Goal: Book appointment/travel/reservation

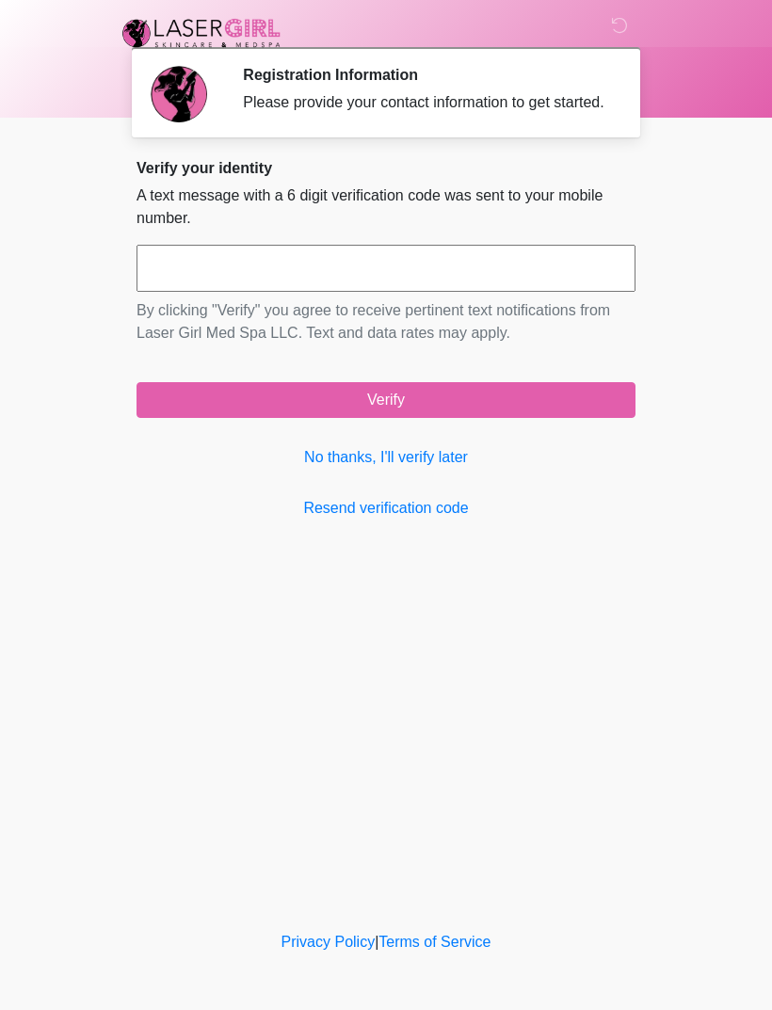
click at [448, 469] on link "No thanks, I'll verify later" at bounding box center [386, 457] width 499 height 23
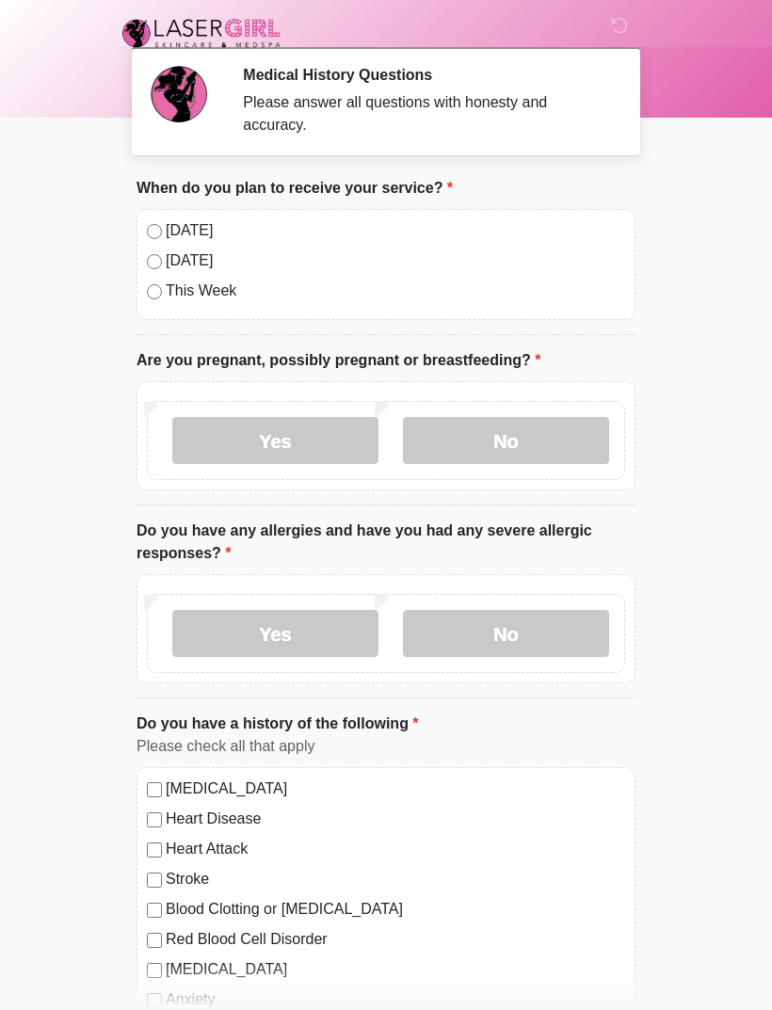
click at [166, 224] on label "[DATE]" at bounding box center [395, 230] width 459 height 23
click at [513, 433] on label "No" at bounding box center [506, 440] width 206 height 47
click at [548, 623] on label "No" at bounding box center [506, 633] width 206 height 47
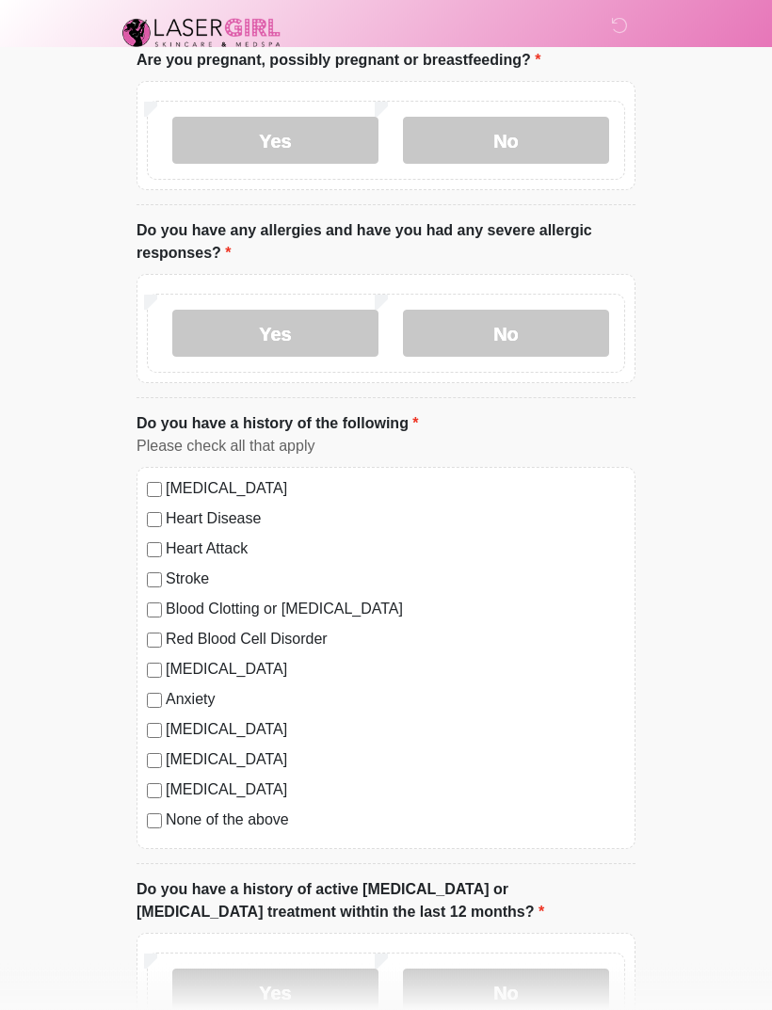
scroll to position [308, 0]
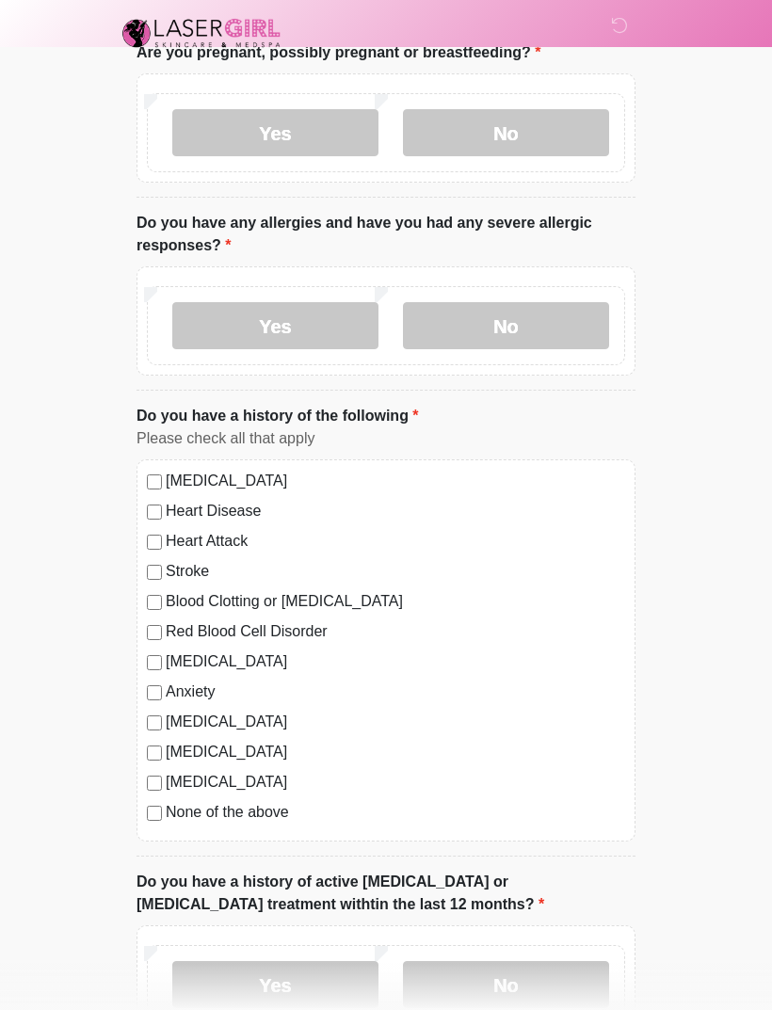
click at [153, 798] on div "[MEDICAL_DATA] Heart Disease Heart Attack Stroke Blood Clotting or [MEDICAL_DAT…" at bounding box center [386, 650] width 499 height 382
click at [146, 821] on div "[MEDICAL_DATA] Heart Disease Heart Attack Stroke Blood Clotting or [MEDICAL_DAT…" at bounding box center [386, 650] width 499 height 382
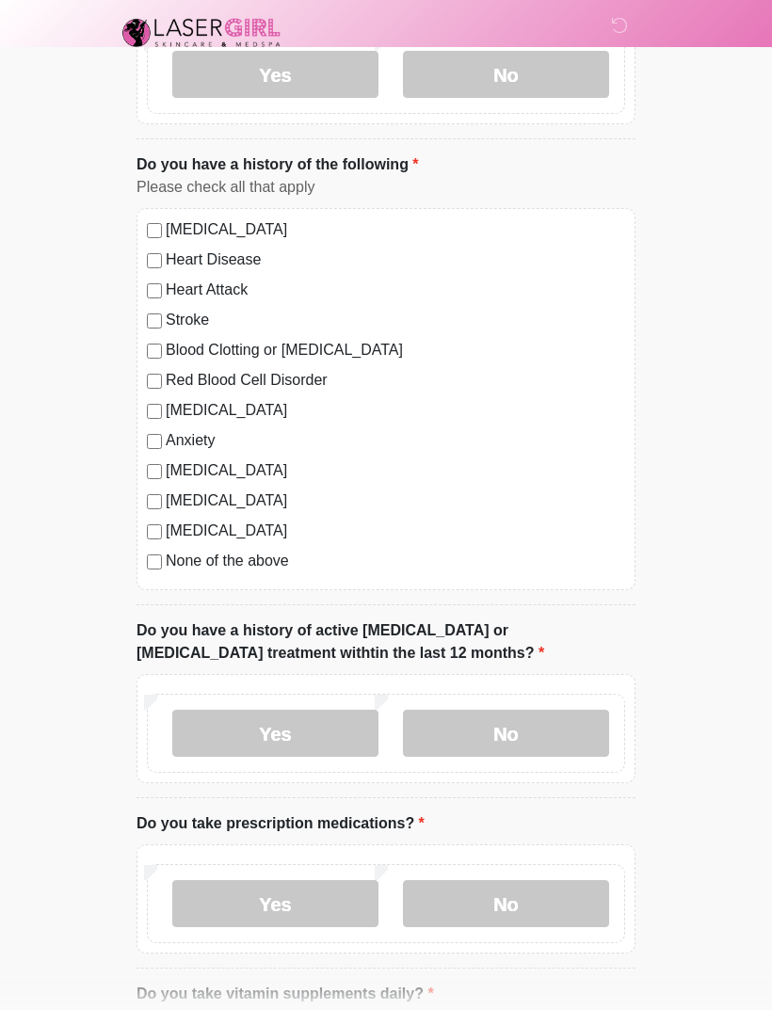
scroll to position [566, 0]
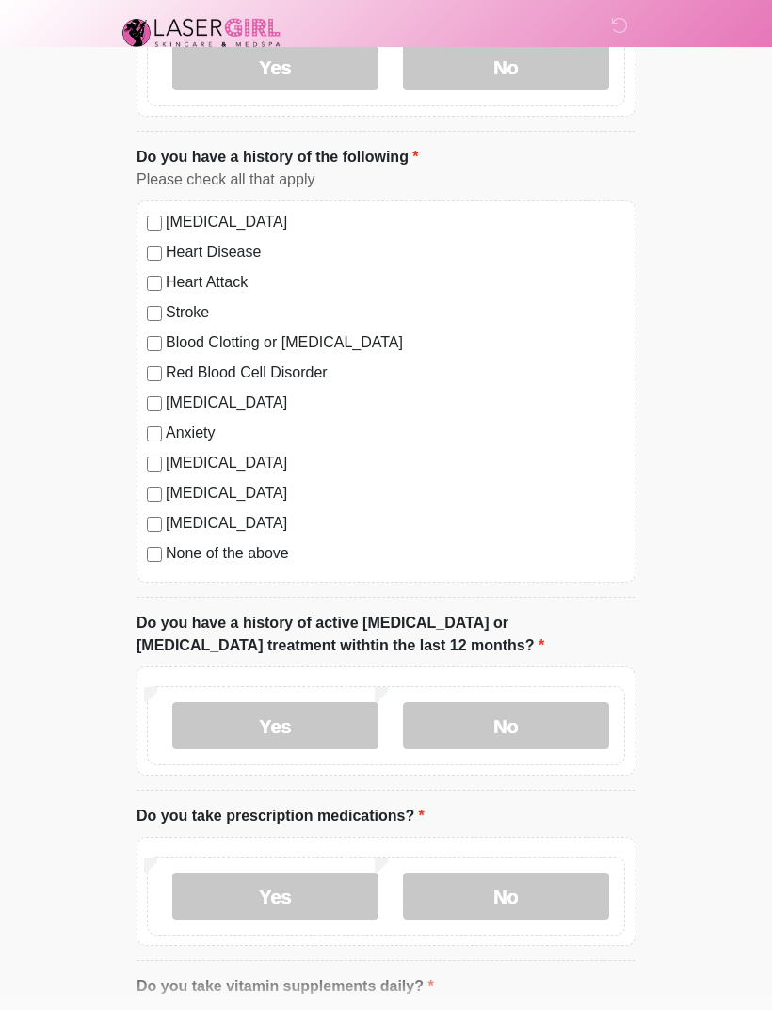
click at [154, 570] on div "[MEDICAL_DATA] Heart Disease Heart Attack Stroke Blood Clotting or [MEDICAL_DAT…" at bounding box center [386, 392] width 499 height 382
click at [561, 721] on label "No" at bounding box center [506, 726] width 206 height 47
click at [570, 891] on label "No" at bounding box center [506, 896] width 206 height 47
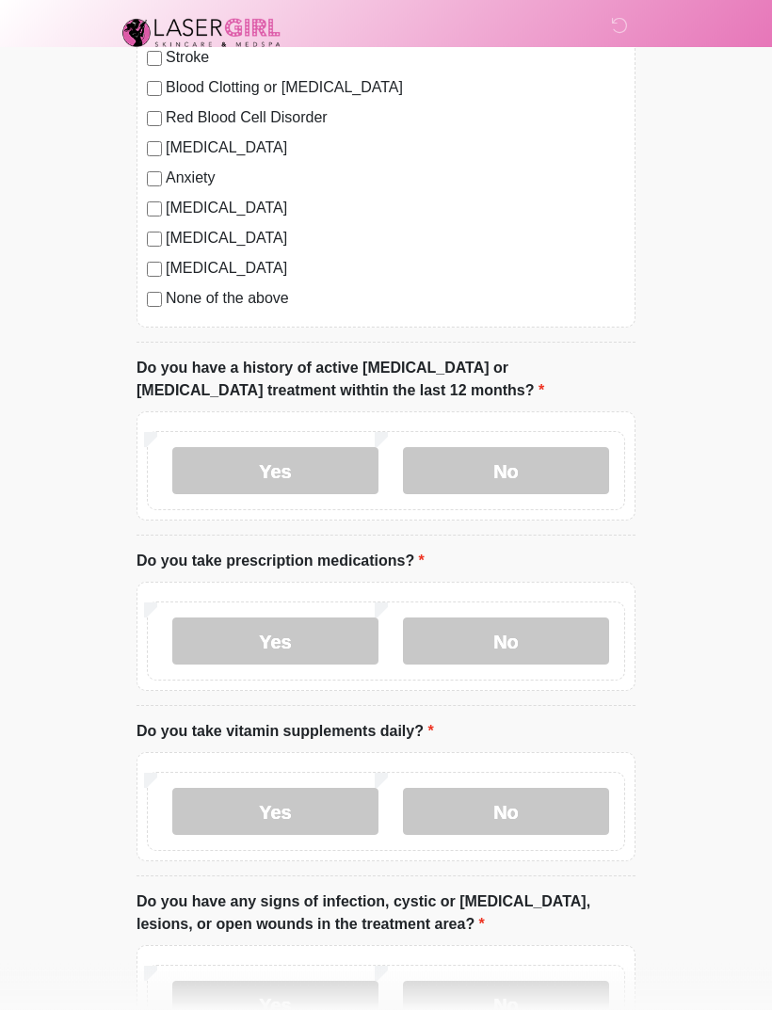
scroll to position [918, 0]
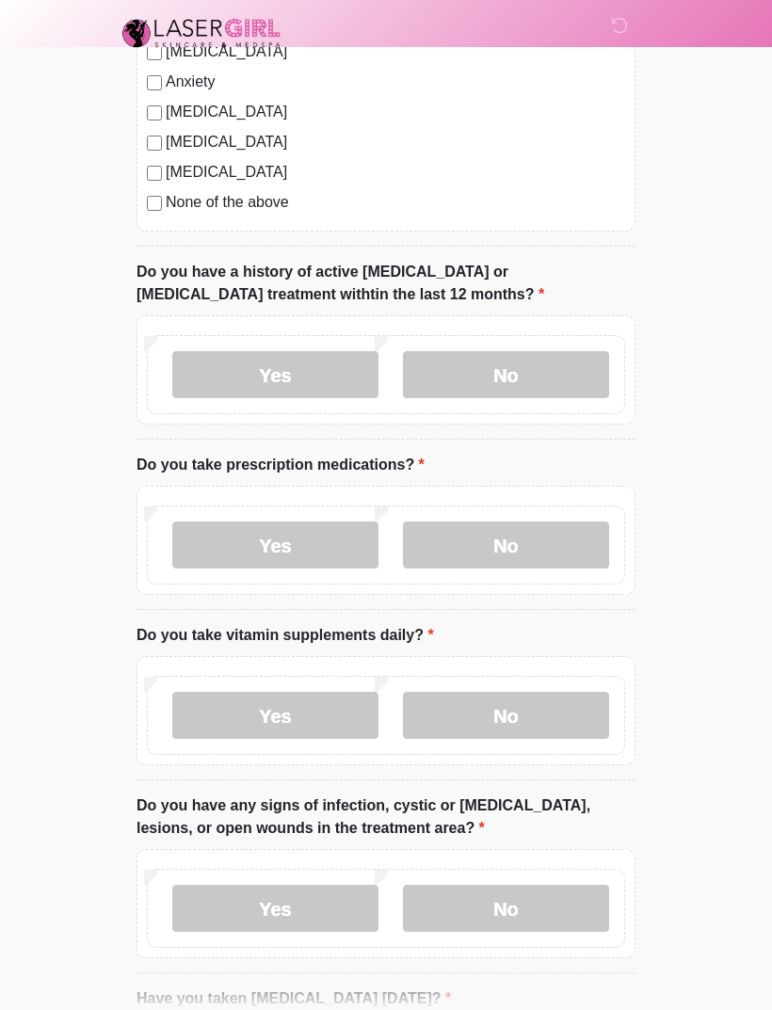
click at [539, 705] on label "No" at bounding box center [506, 715] width 206 height 47
click at [556, 910] on label "No" at bounding box center [506, 908] width 206 height 47
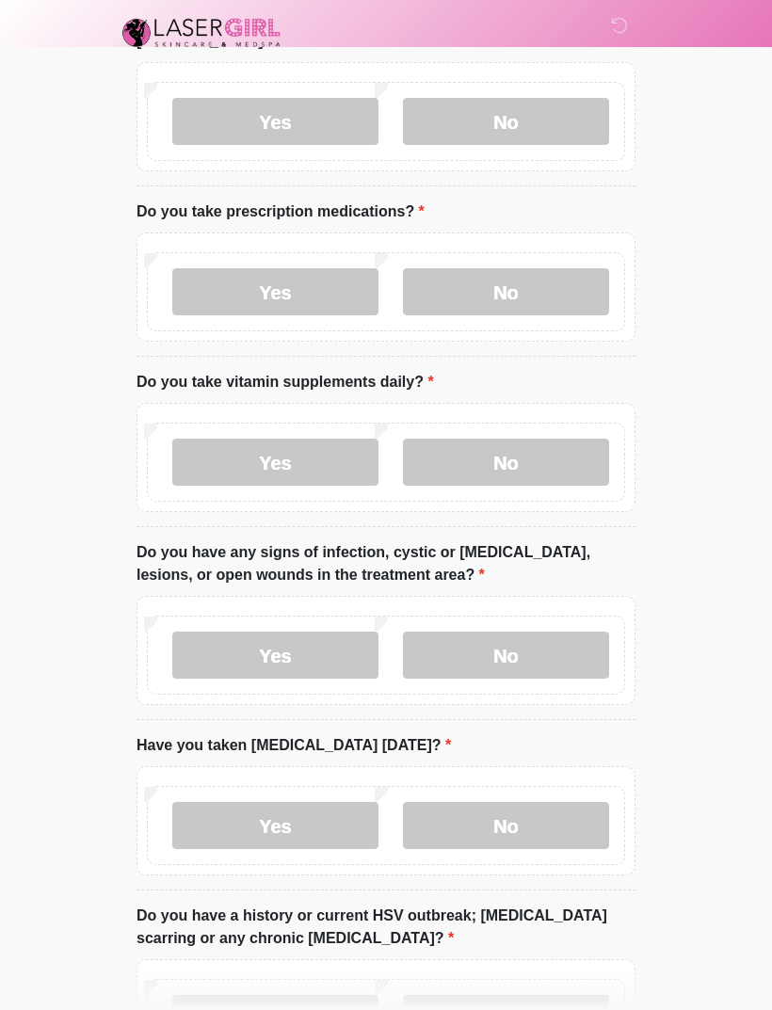
scroll to position [1186, 0]
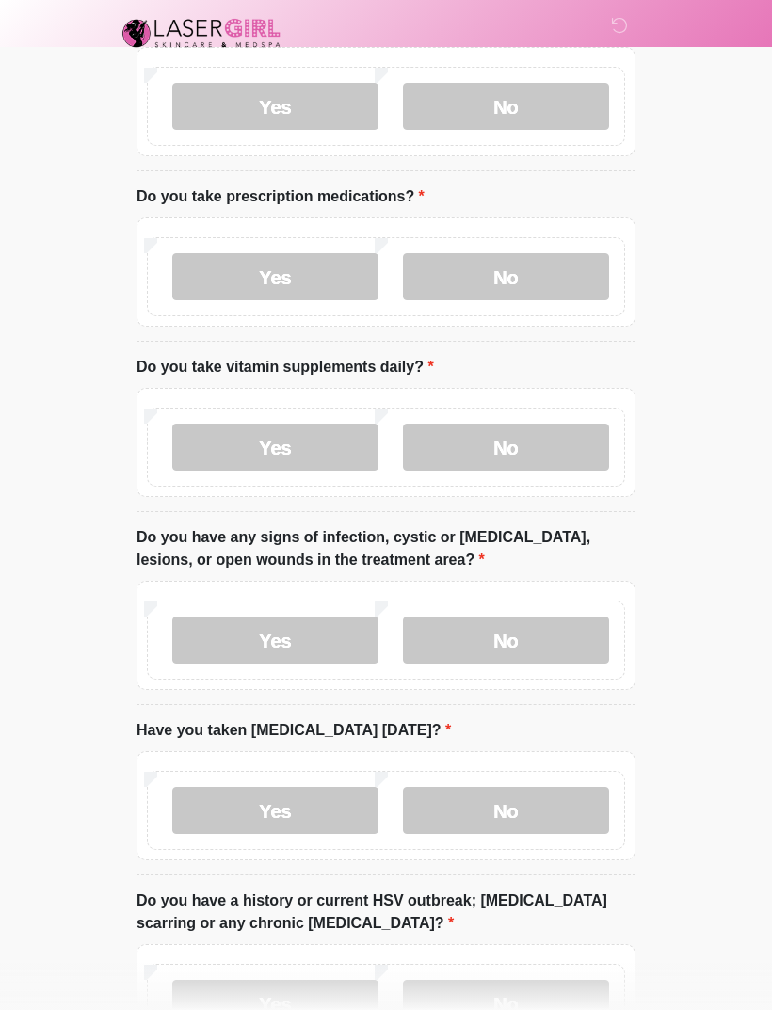
click at [566, 808] on label "No" at bounding box center [506, 810] width 206 height 47
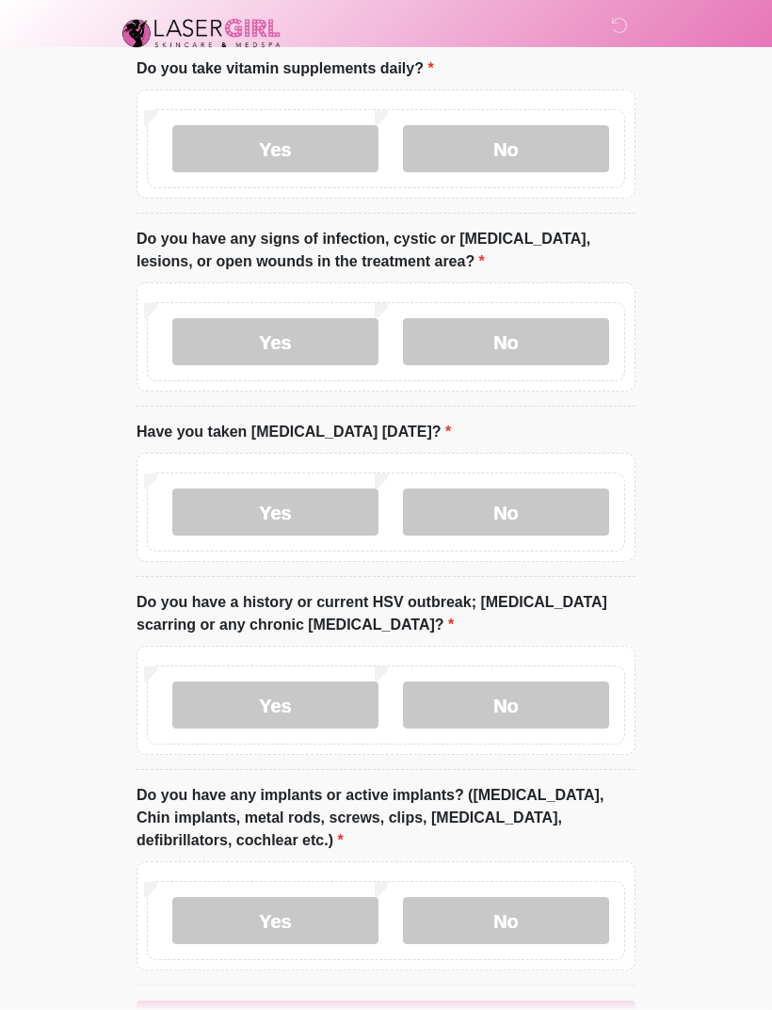
scroll to position [1519, 0]
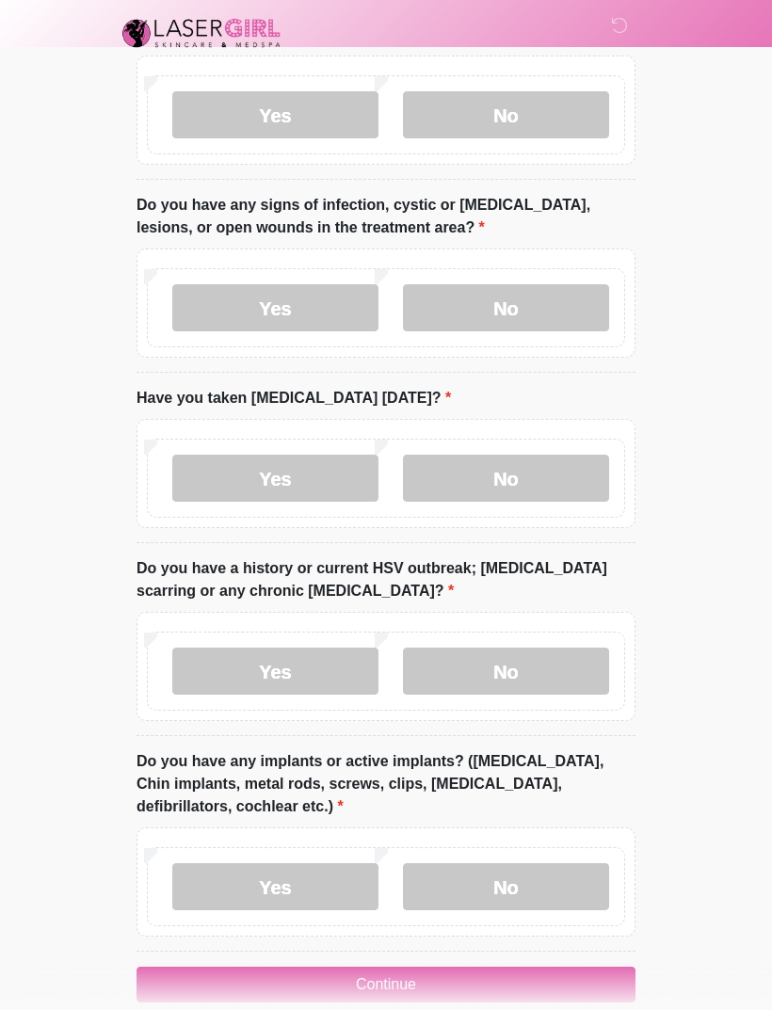
click at [545, 658] on label "No" at bounding box center [506, 671] width 206 height 47
click at [583, 879] on label "No" at bounding box center [506, 886] width 206 height 47
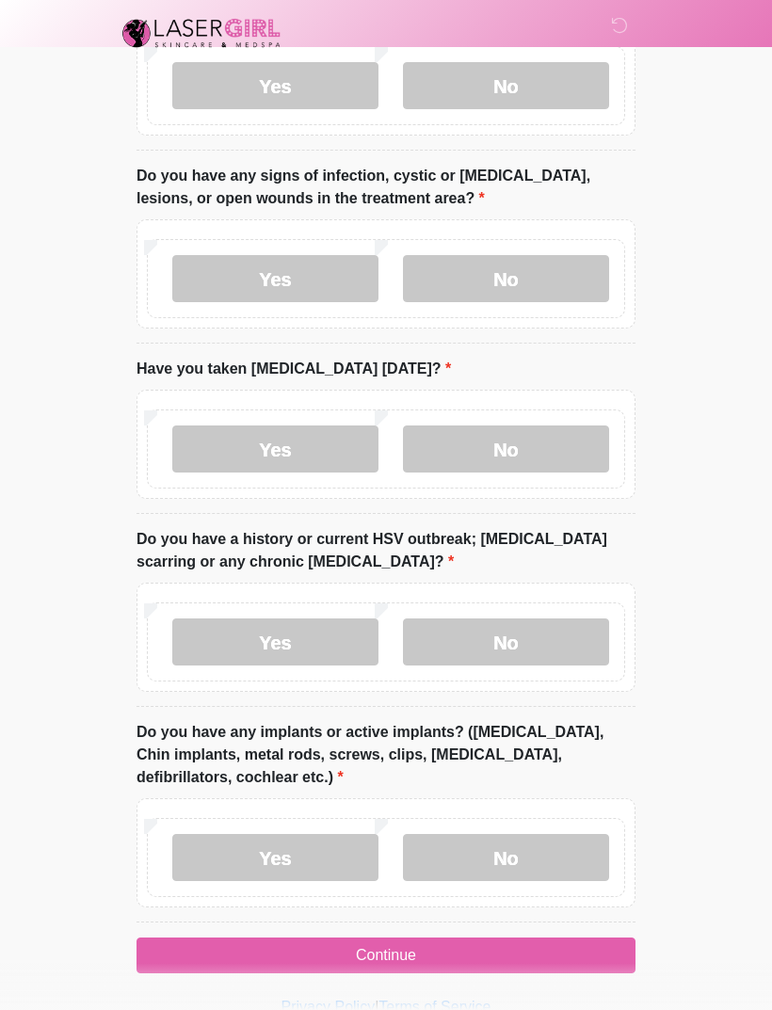
click at [518, 946] on button "Continue" at bounding box center [386, 956] width 499 height 36
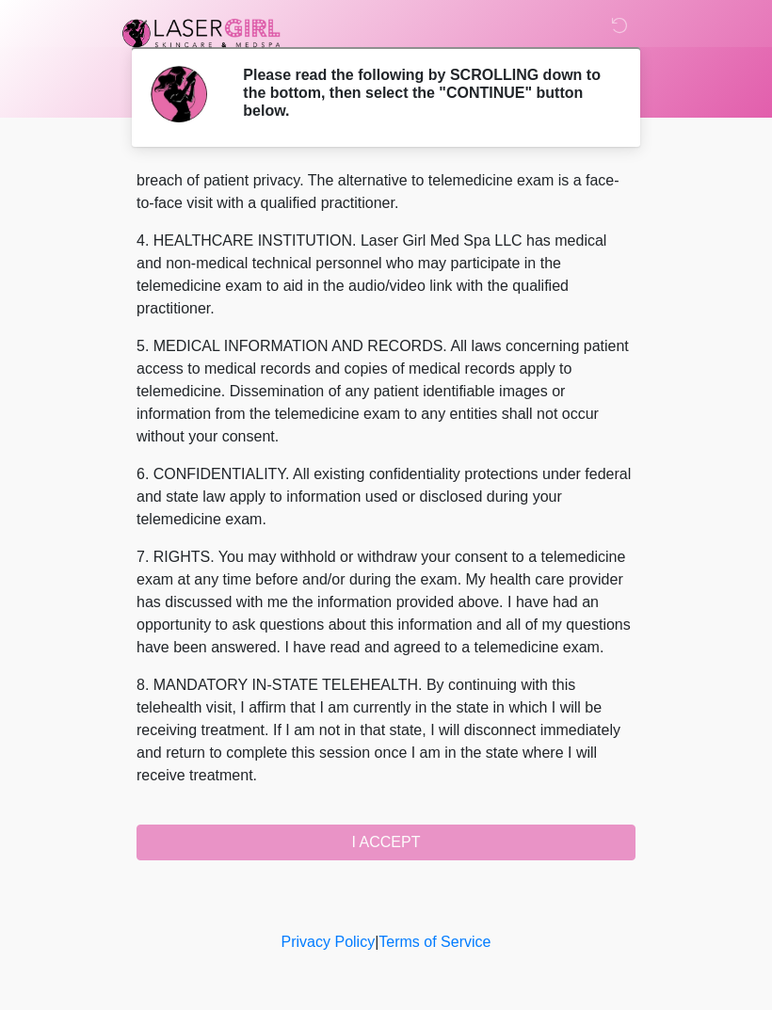
scroll to position [504, 0]
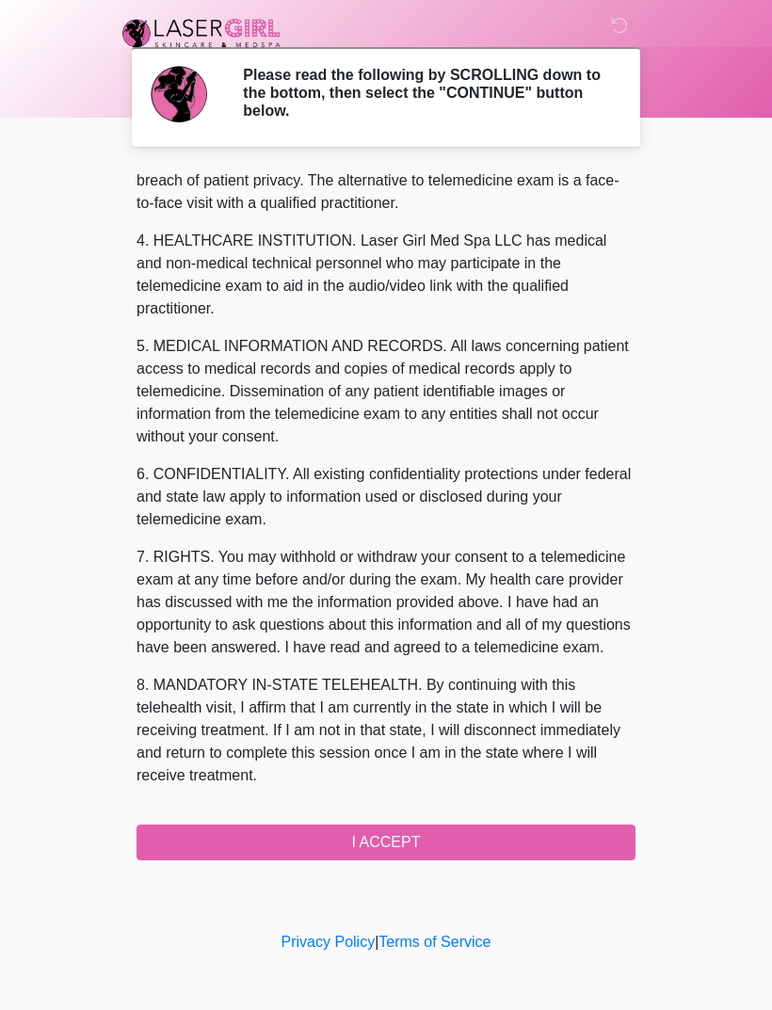
click at [457, 841] on button "I ACCEPT" at bounding box center [386, 843] width 499 height 36
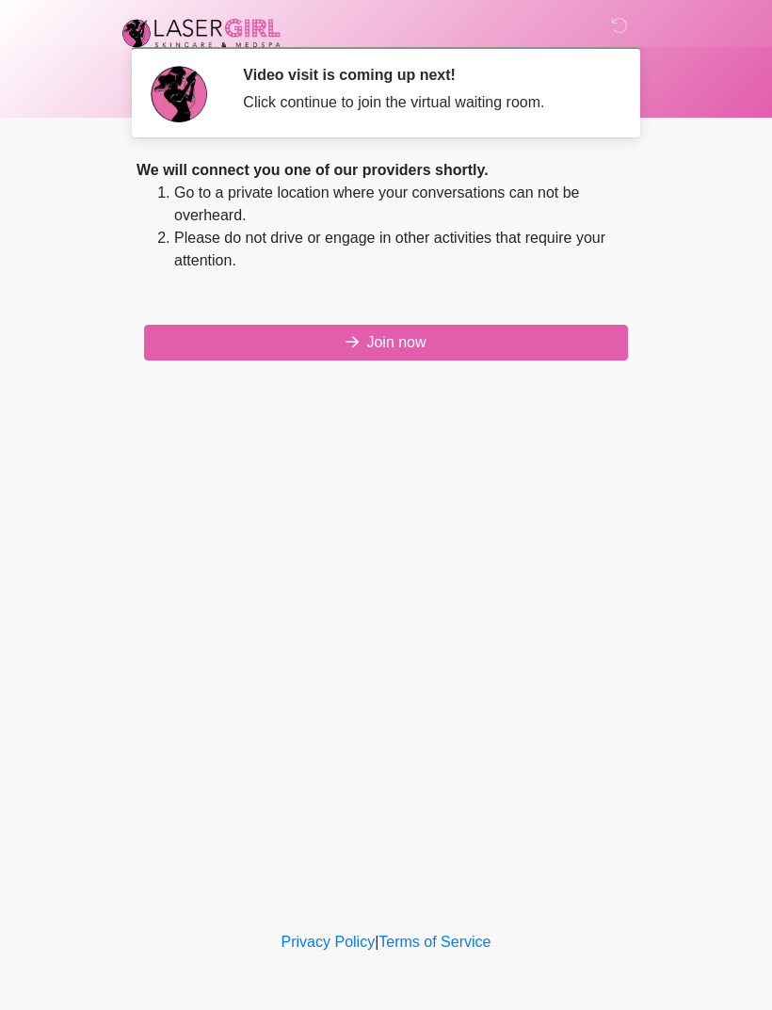
click at [581, 357] on button "Join now" at bounding box center [386, 343] width 484 height 36
